Goal: Obtain resource: Download file/media

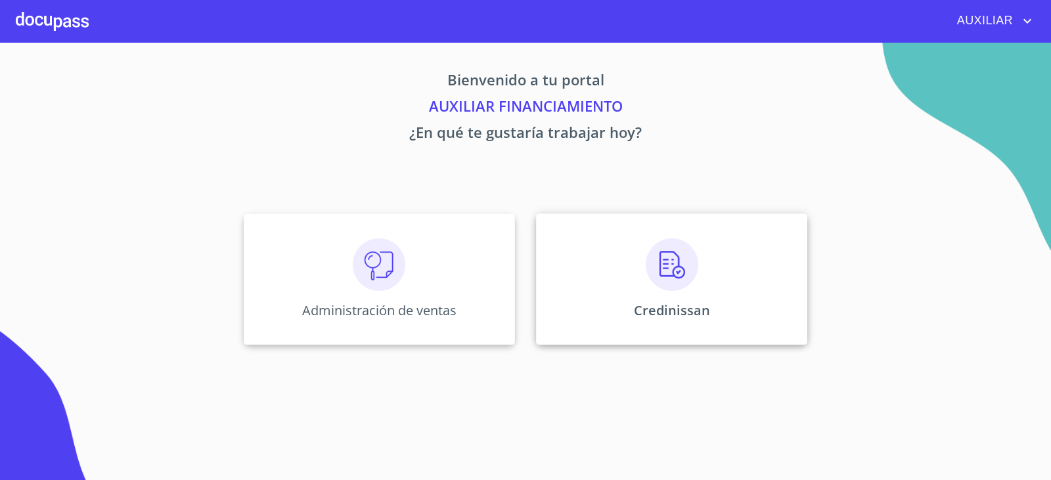
click at [641, 311] on p "Credinissan" at bounding box center [672, 311] width 76 height 18
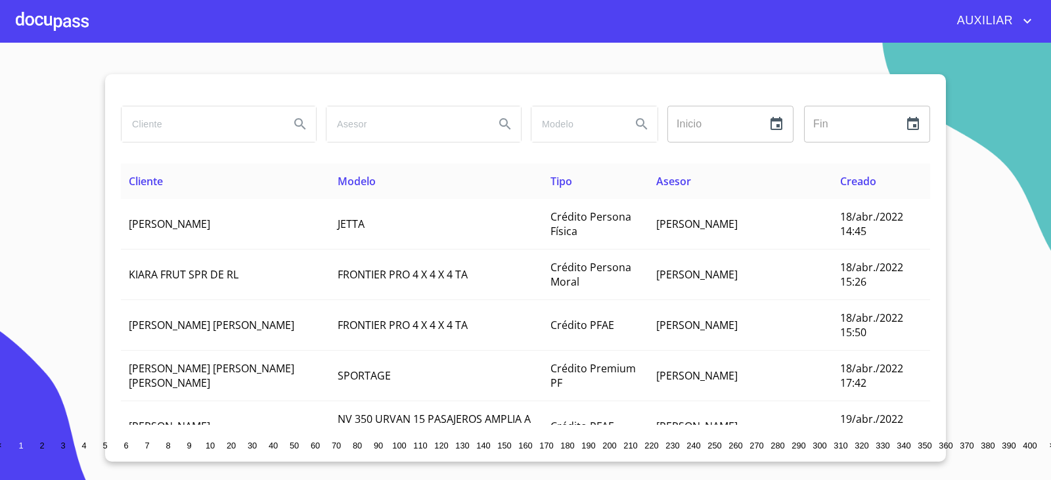
click at [281, 128] on div at bounding box center [219, 123] width 194 height 35
type input "[PERSON_NAME]"
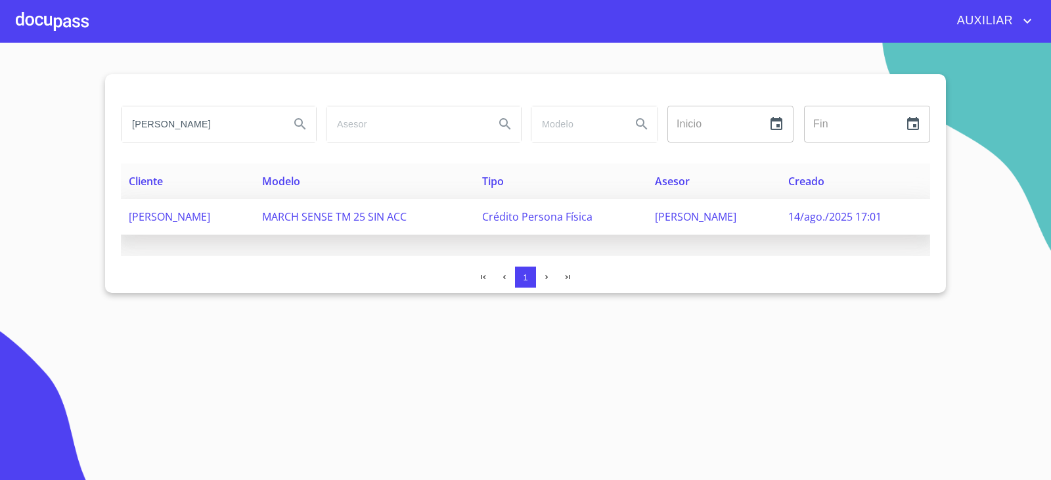
click at [254, 235] on td "[PERSON_NAME]" at bounding box center [187, 217] width 133 height 36
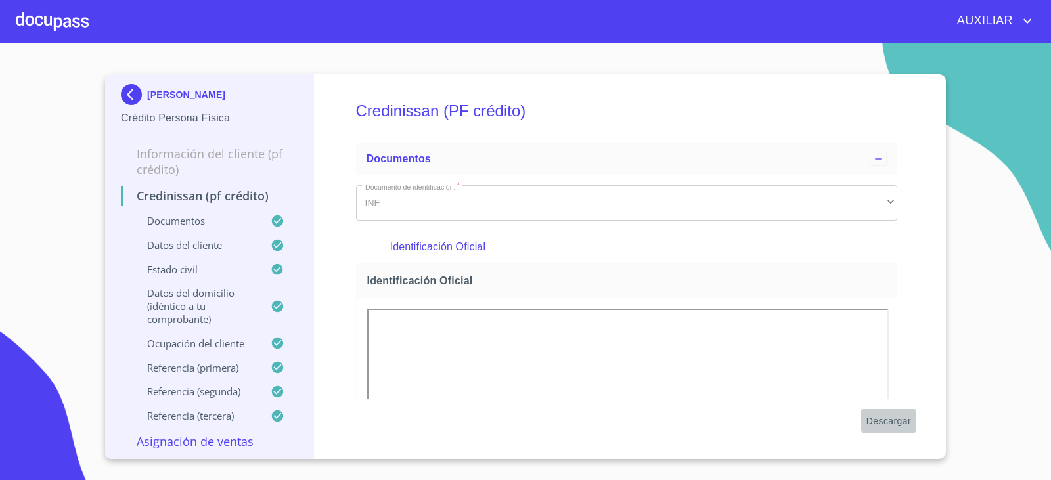
click at [885, 415] on span "Descargar" at bounding box center [888, 421] width 45 height 16
